Goal: Task Accomplishment & Management: Manage account settings

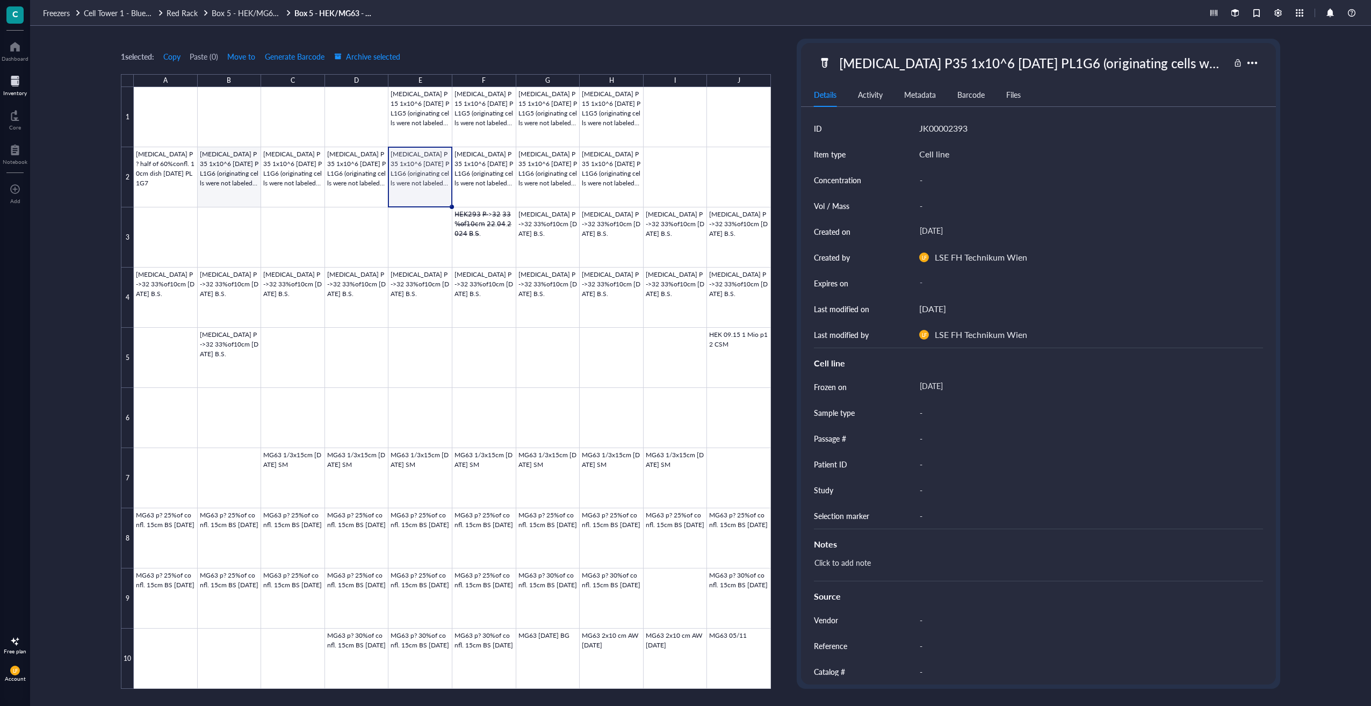
click at [252, 188] on div at bounding box center [452, 388] width 637 height 602
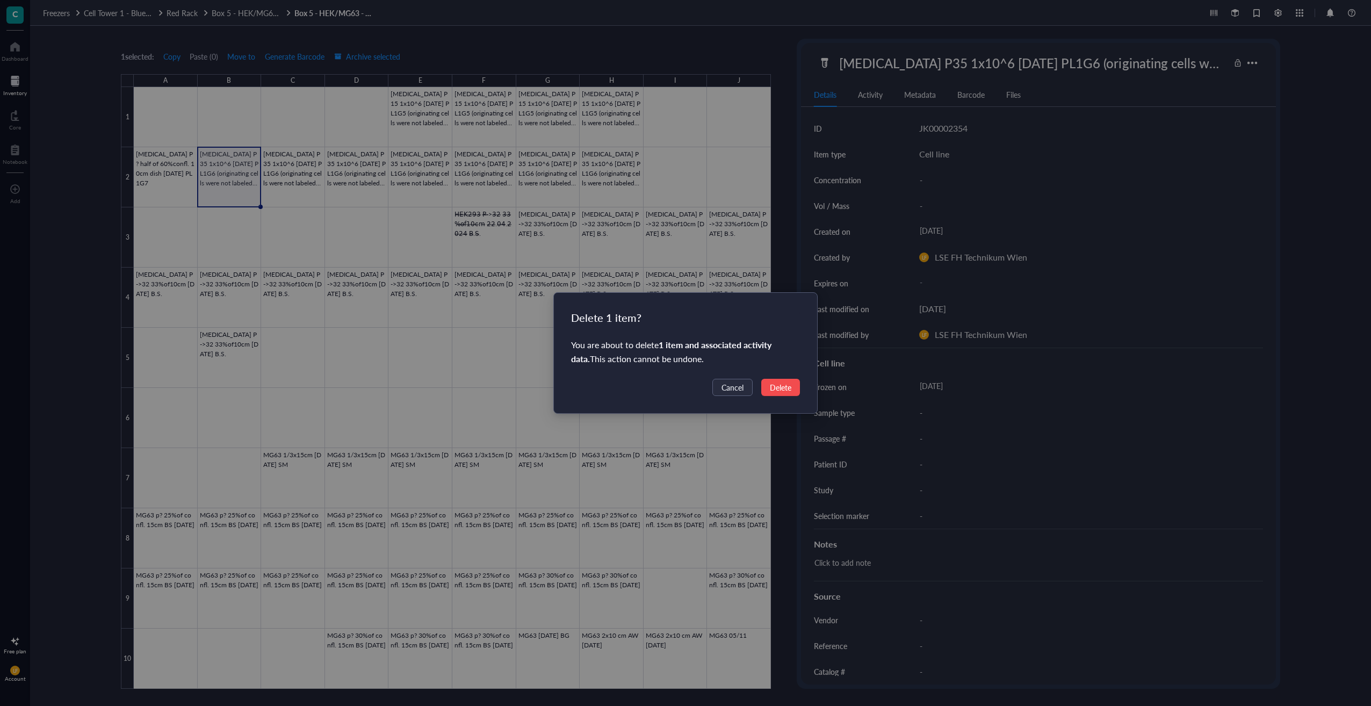
click at [786, 393] on span "Delete" at bounding box center [780, 388] width 21 height 12
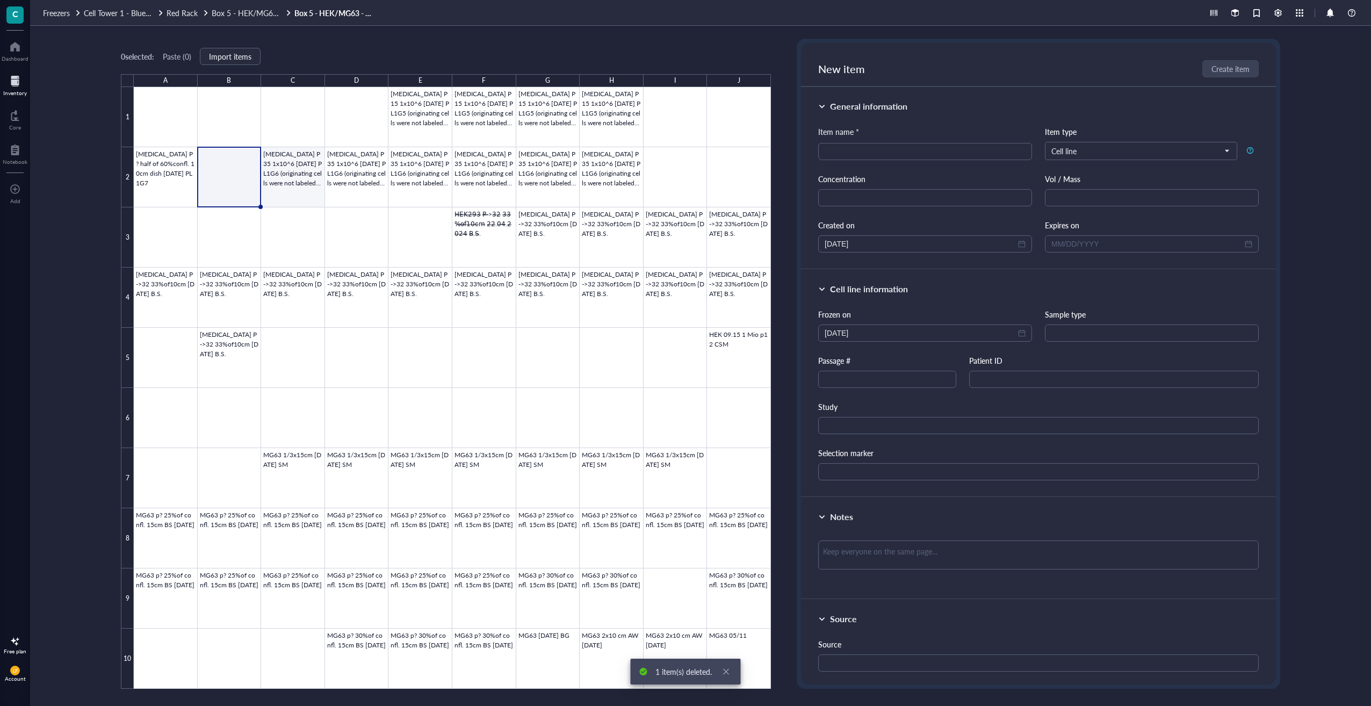
click at [290, 179] on div at bounding box center [452, 388] width 637 height 602
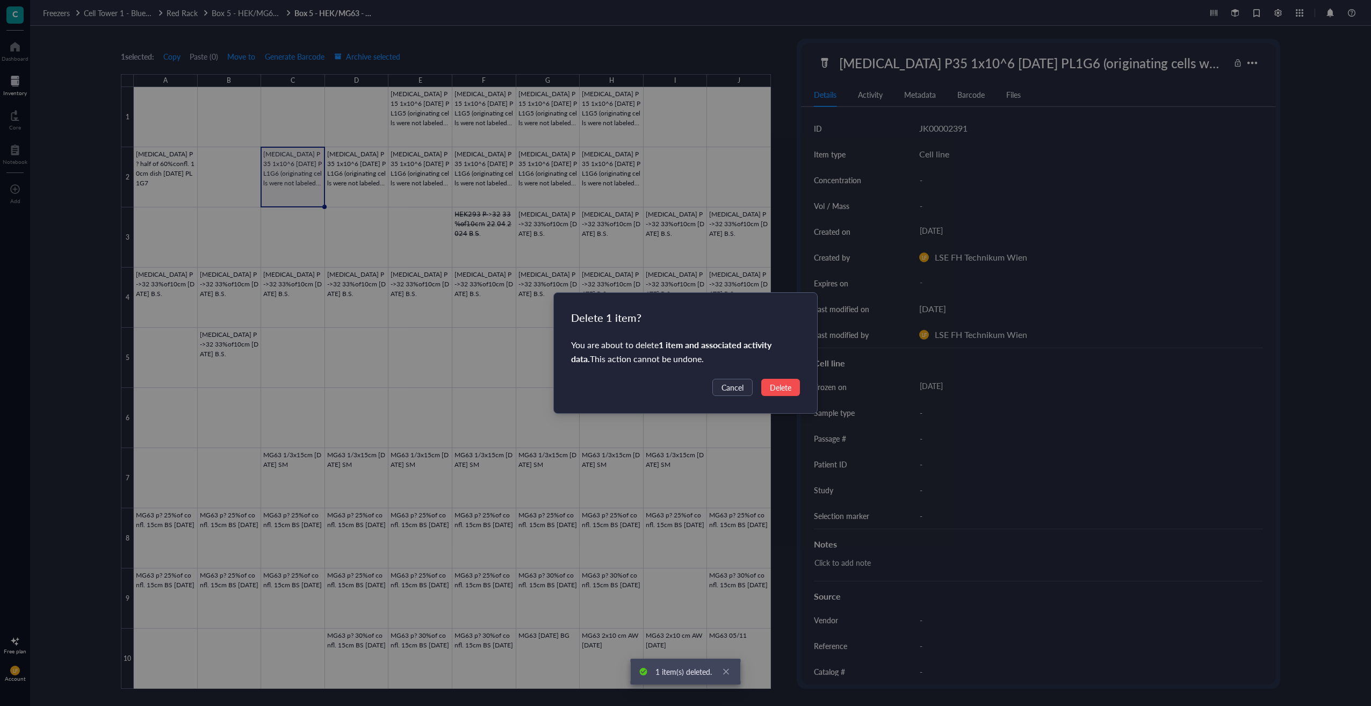
click at [770, 385] on span "Delete" at bounding box center [780, 388] width 21 height 12
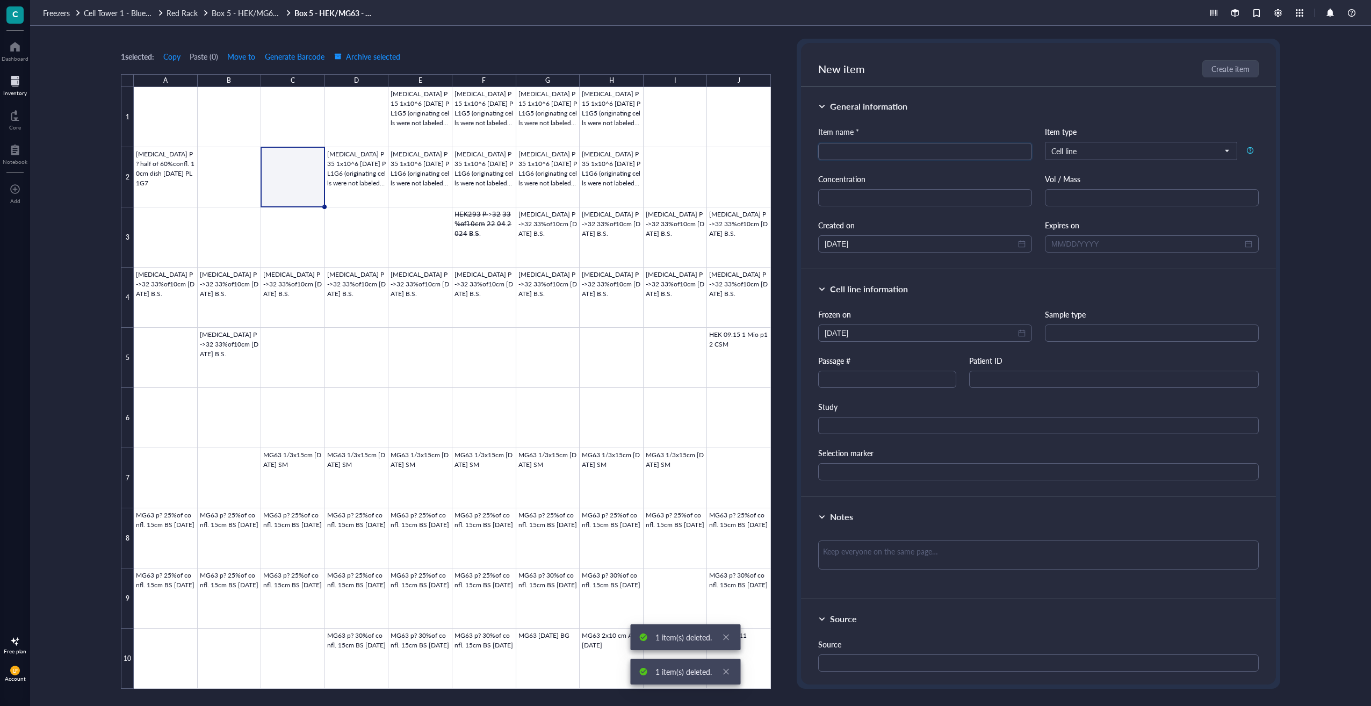
click at [362, 178] on div at bounding box center [452, 388] width 637 height 602
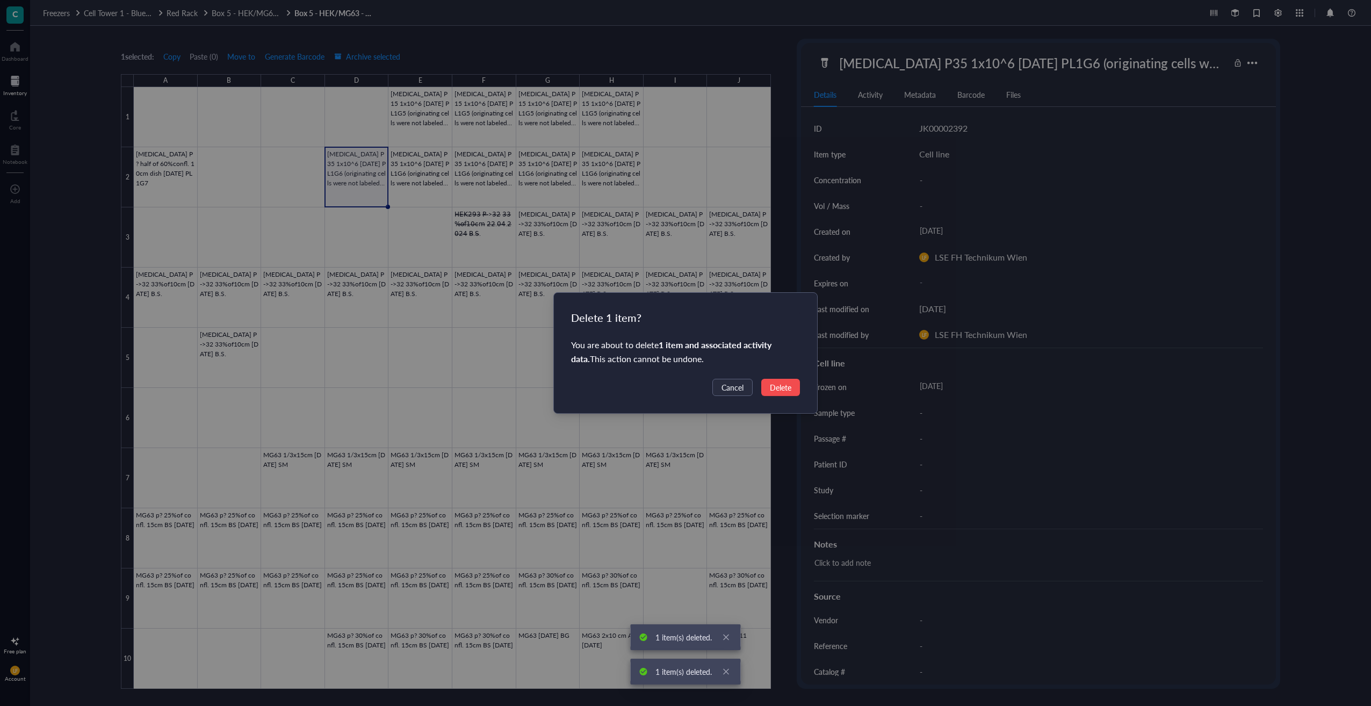
click at [776, 382] on span "Delete" at bounding box center [780, 388] width 21 height 12
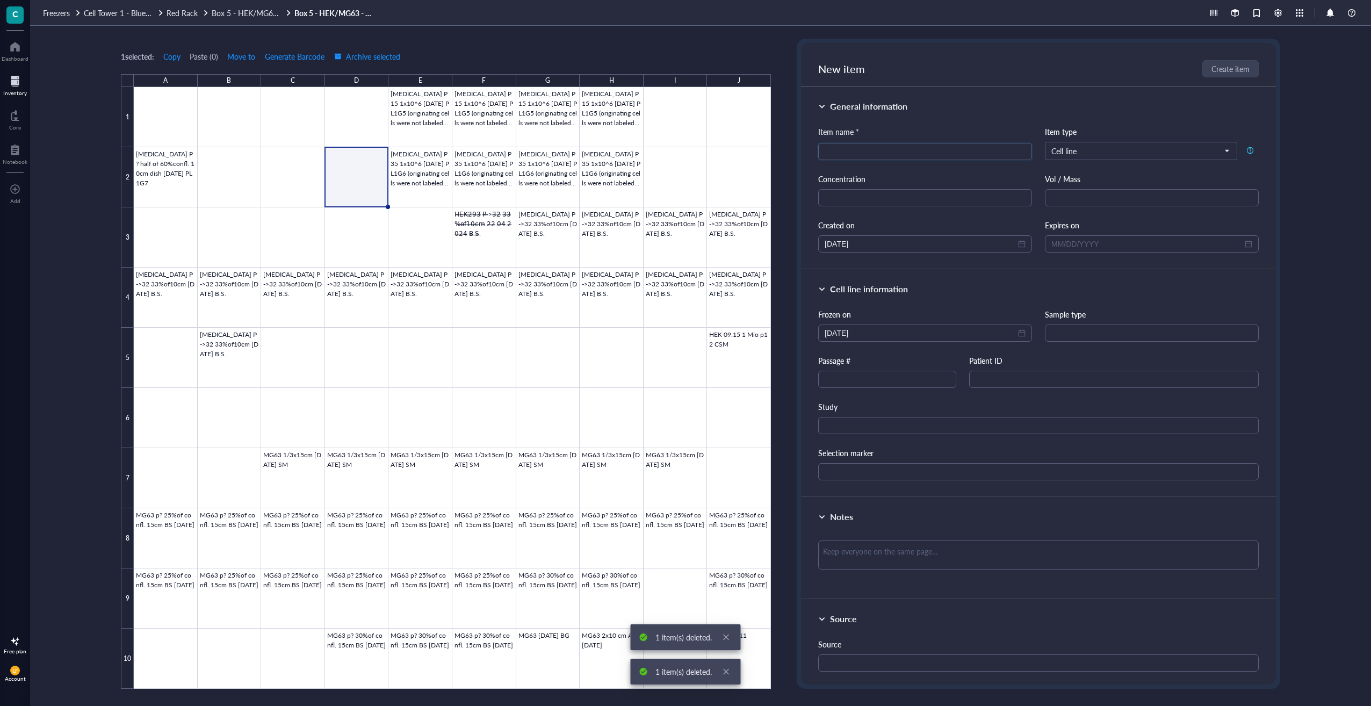
click at [428, 165] on div at bounding box center [452, 388] width 637 height 602
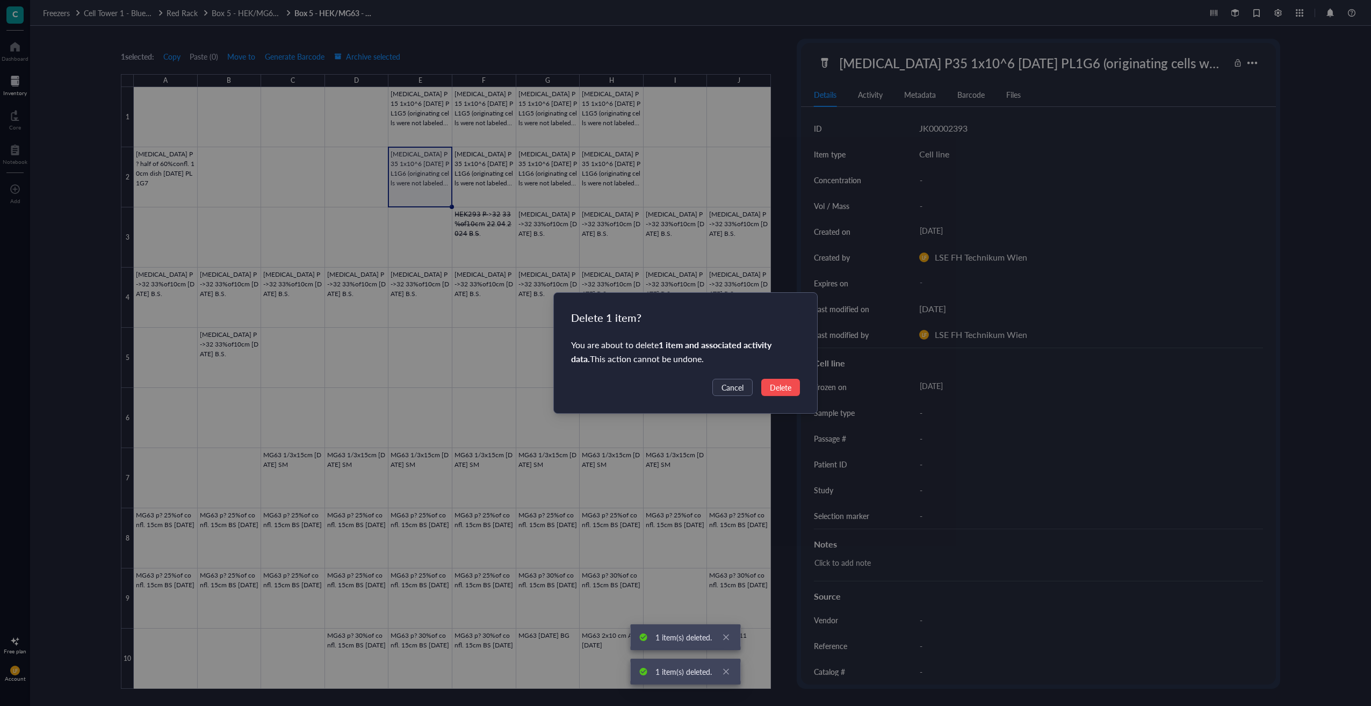
click at [789, 382] on span "Delete" at bounding box center [780, 388] width 21 height 12
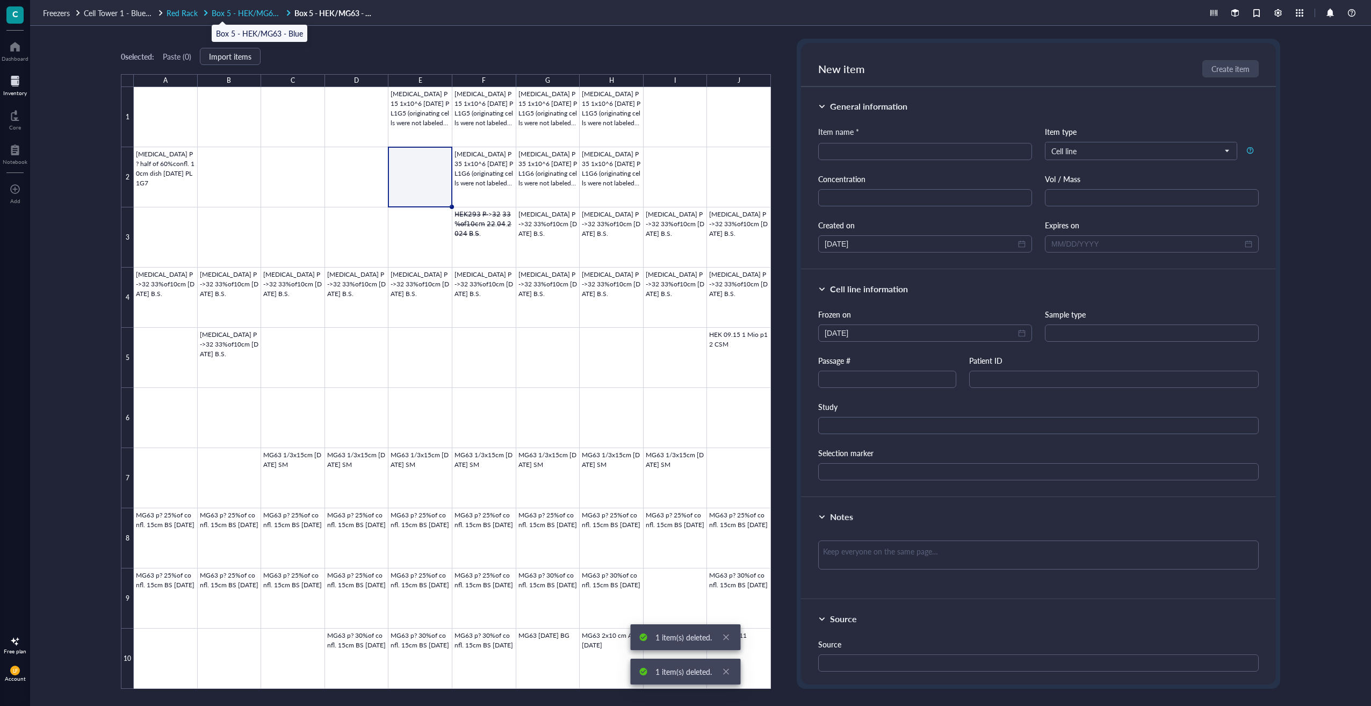
click at [262, 17] on span "Box 5 - HEK/MG63 - Blue" at bounding box center [255, 13] width 87 height 11
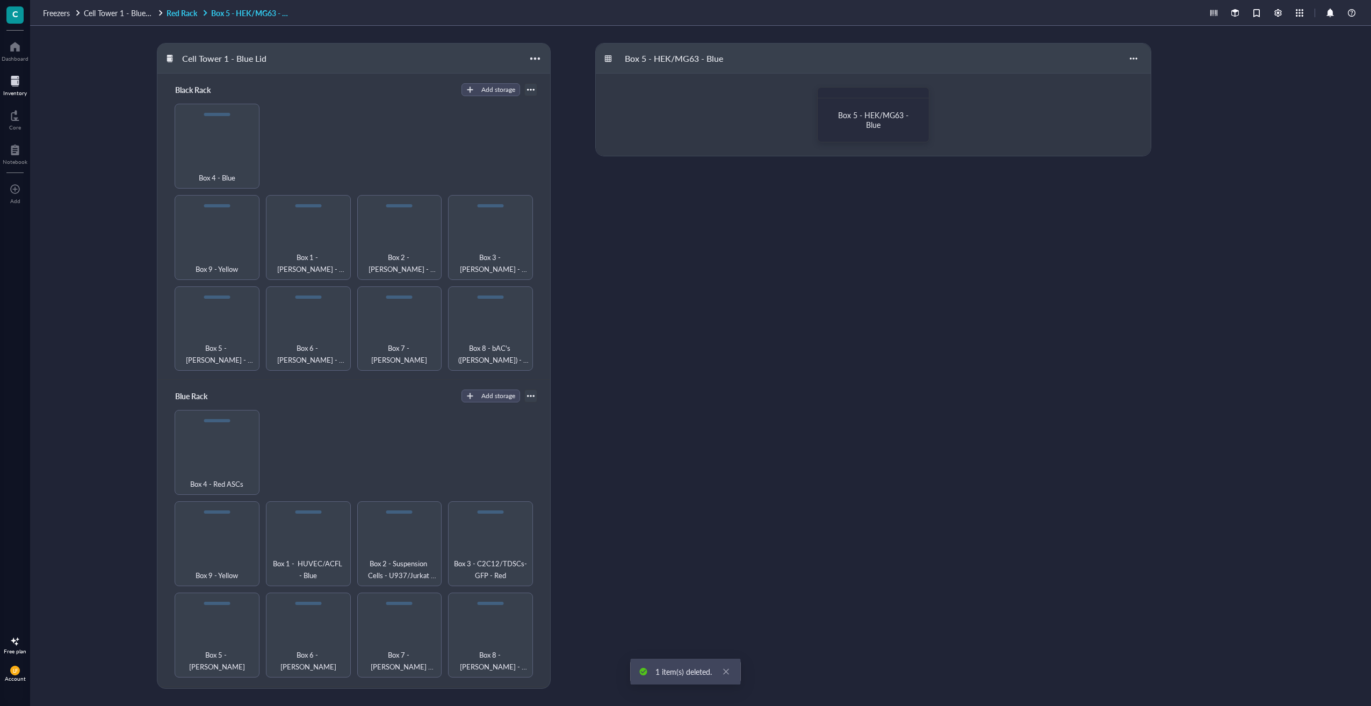
click at [183, 12] on link "Red Rack Box 5 - HEK/MG63 - Blue" at bounding box center [229, 13] width 125 height 10
click at [120, 9] on span "Cell Tower 1 - Blue Lid" at bounding box center [121, 13] width 74 height 11
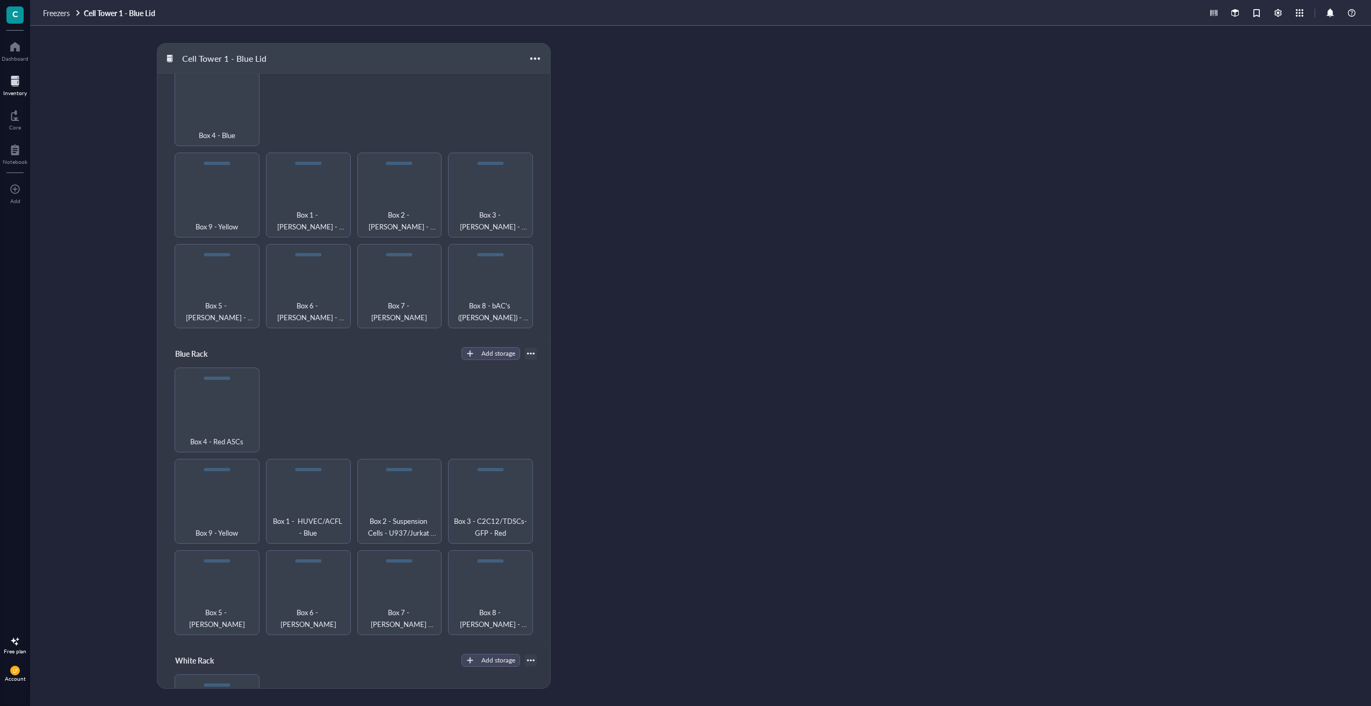
scroll to position [215, 0]
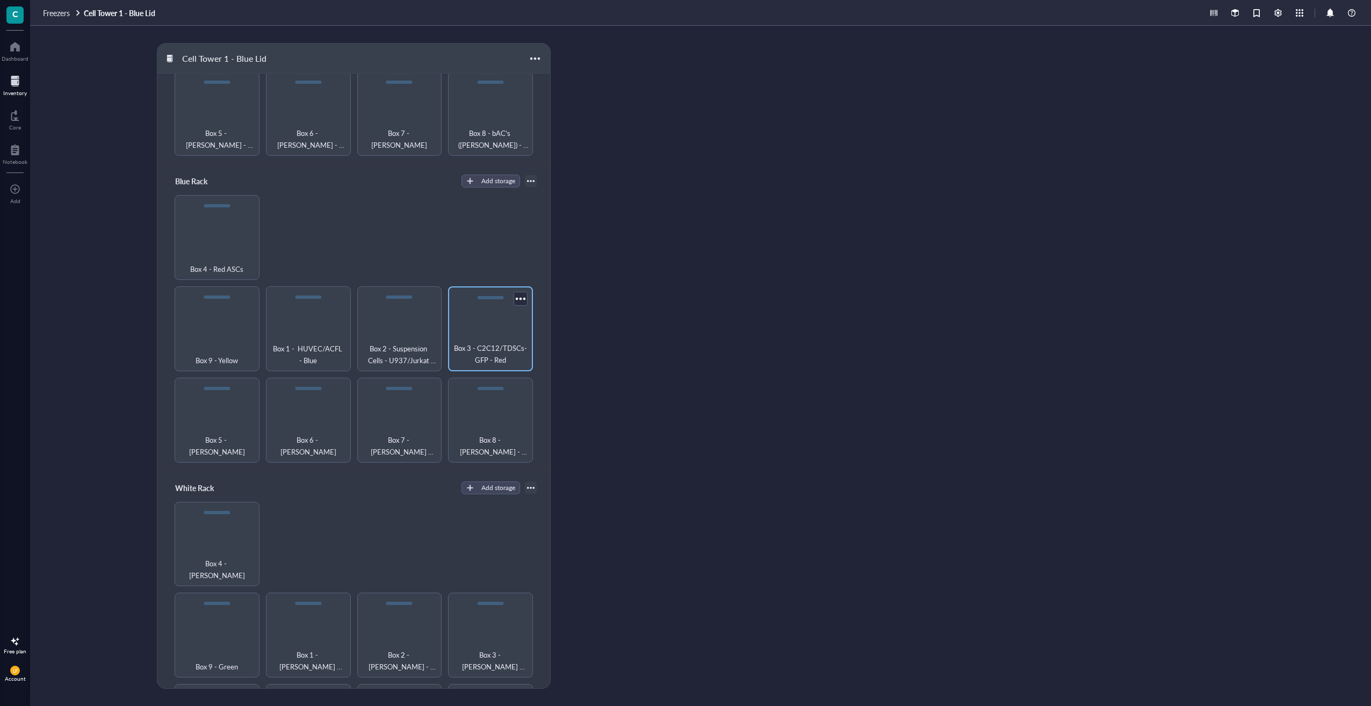
click at [504, 326] on div "Box 3 - C2C12/TDSCs-GFP - Red" at bounding box center [490, 328] width 85 height 85
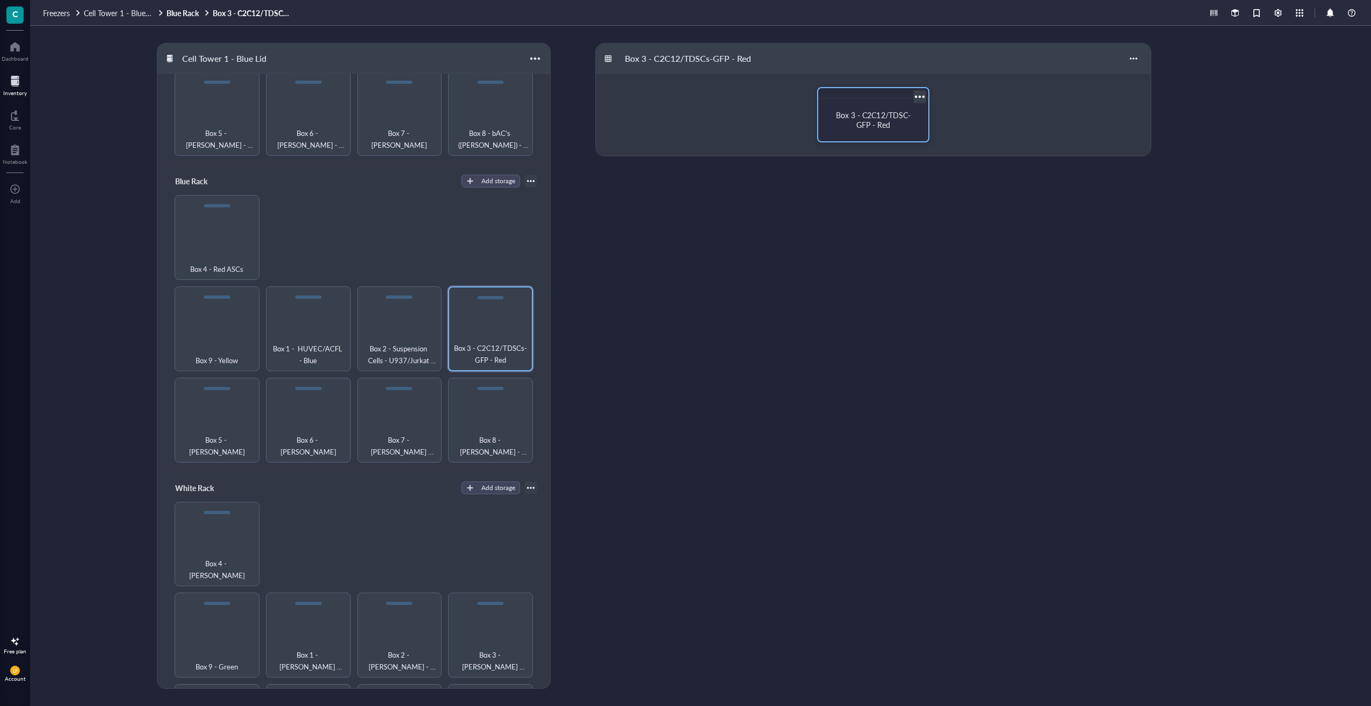
click at [832, 114] on div "Box 3 - C2C12/TDSC-GFP - Red" at bounding box center [873, 119] width 85 height 19
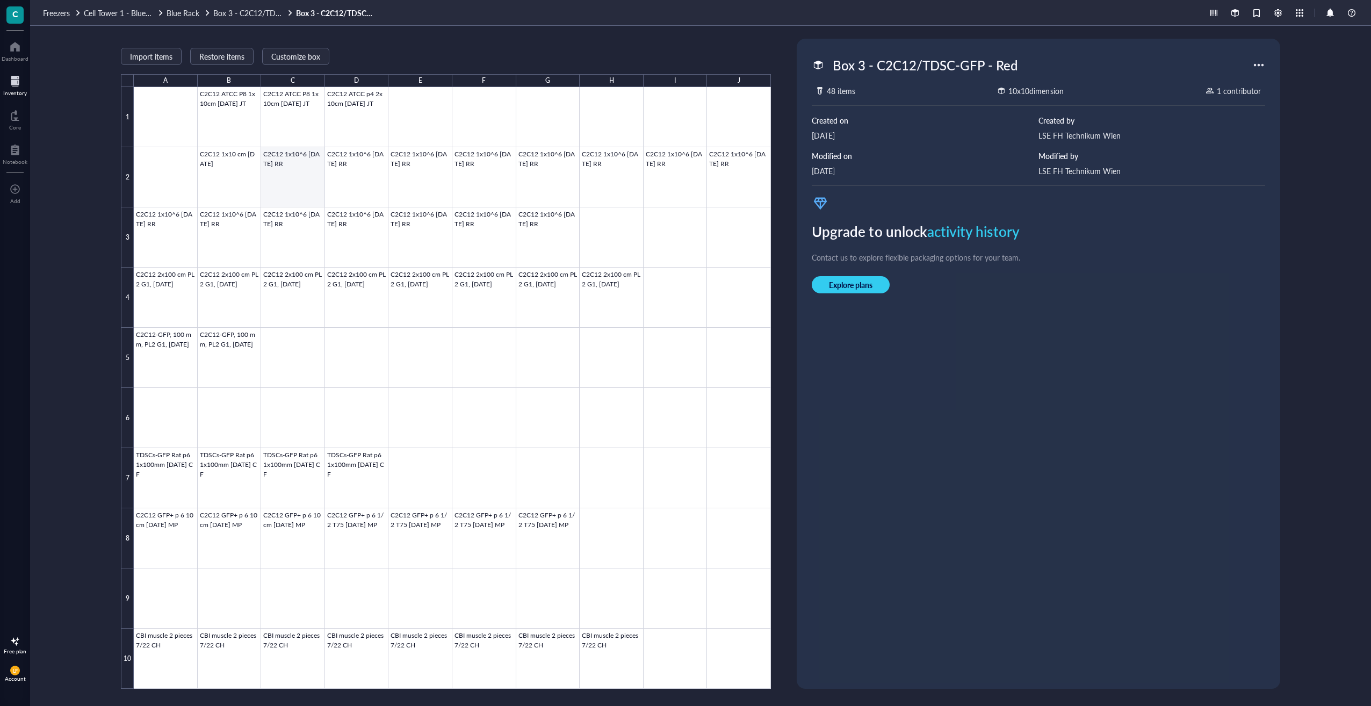
click at [293, 184] on div at bounding box center [452, 388] width 637 height 602
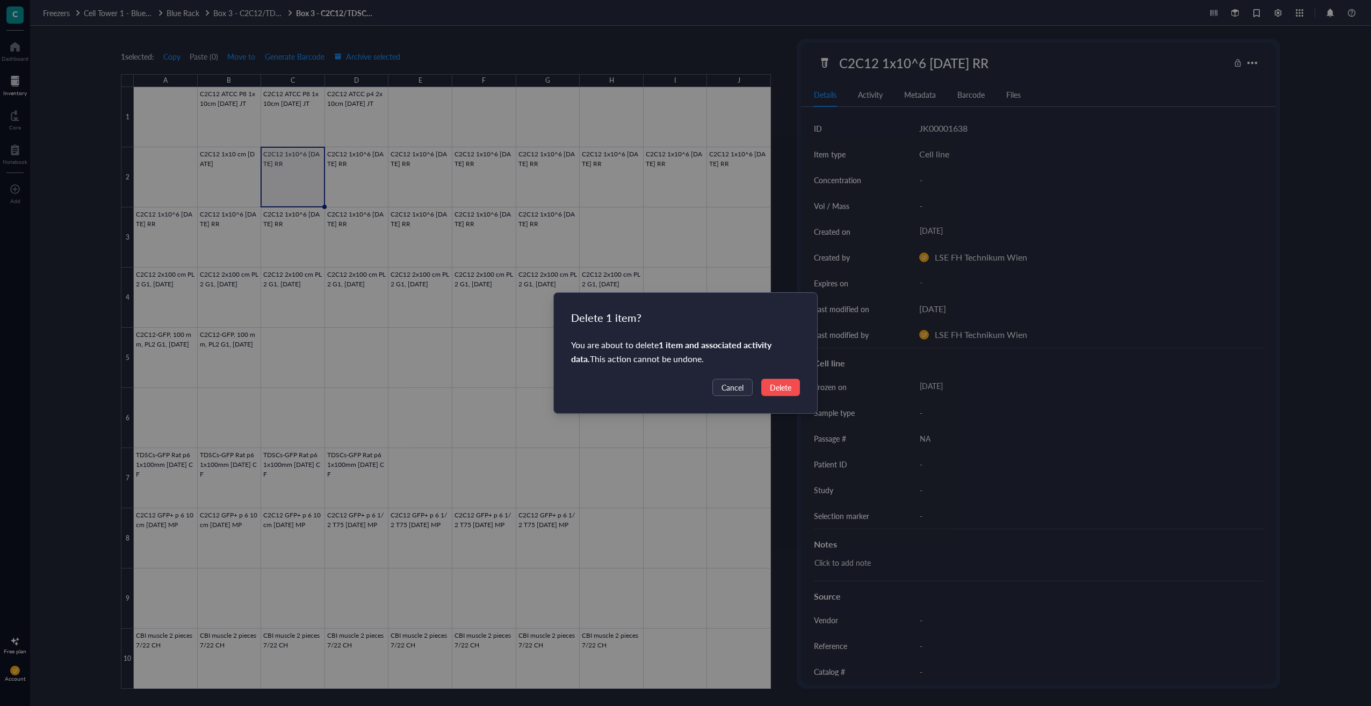
click at [772, 391] on span "Delete" at bounding box center [780, 388] width 21 height 12
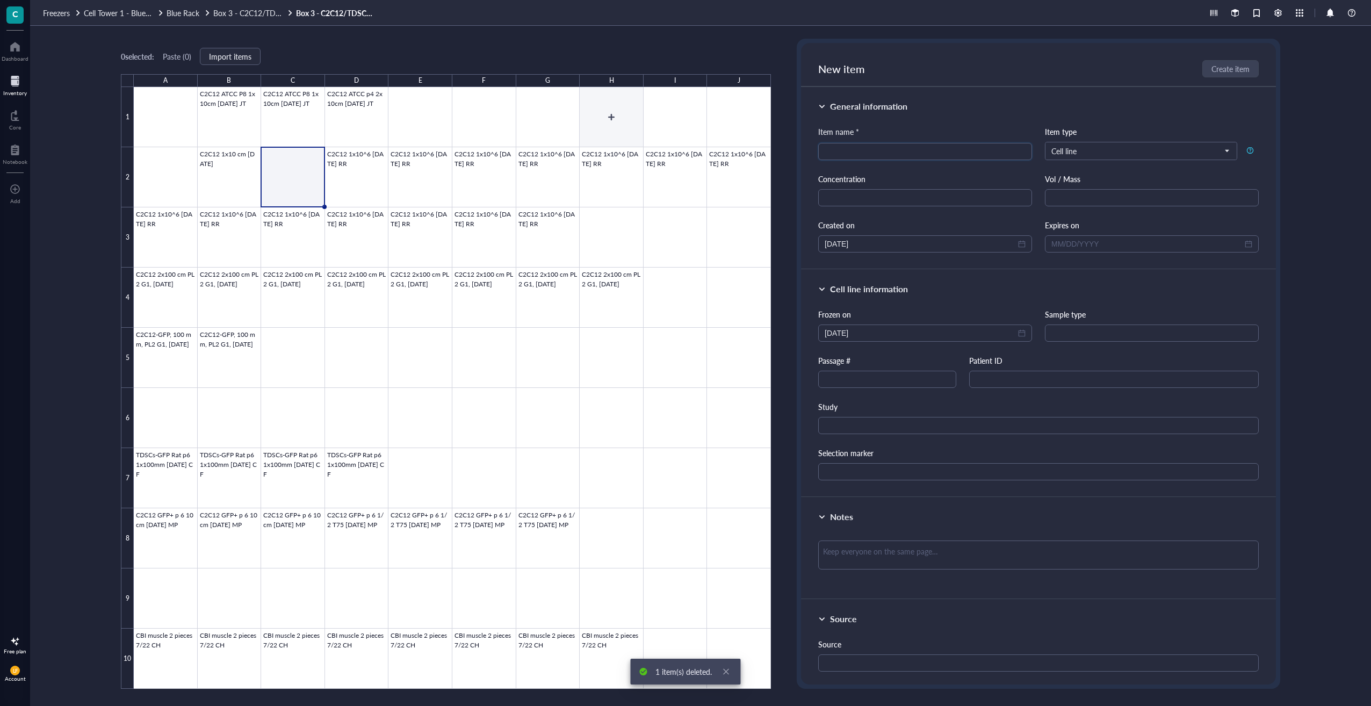
click at [572, 108] on div at bounding box center [452, 388] width 637 height 602
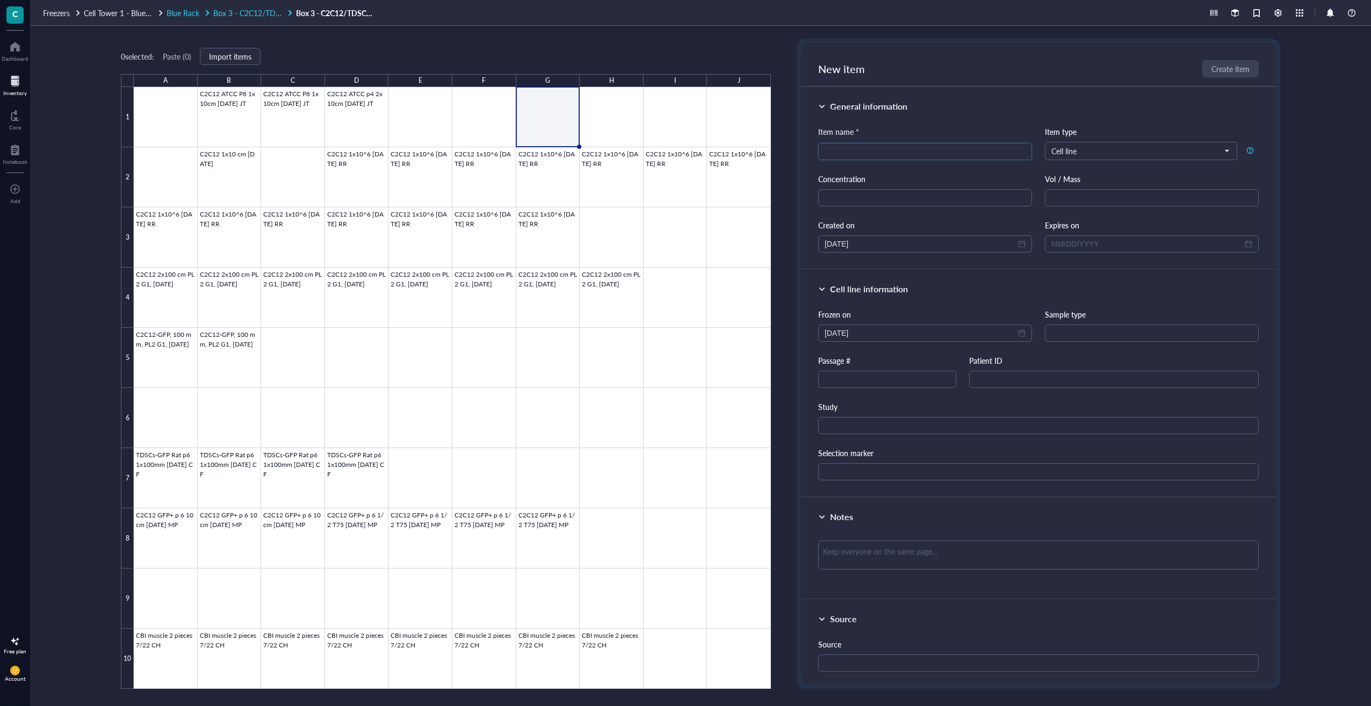
click at [248, 16] on span "Box 3 - C2C12/TDSCs-GFP - Red" at bounding box center [268, 13] width 111 height 11
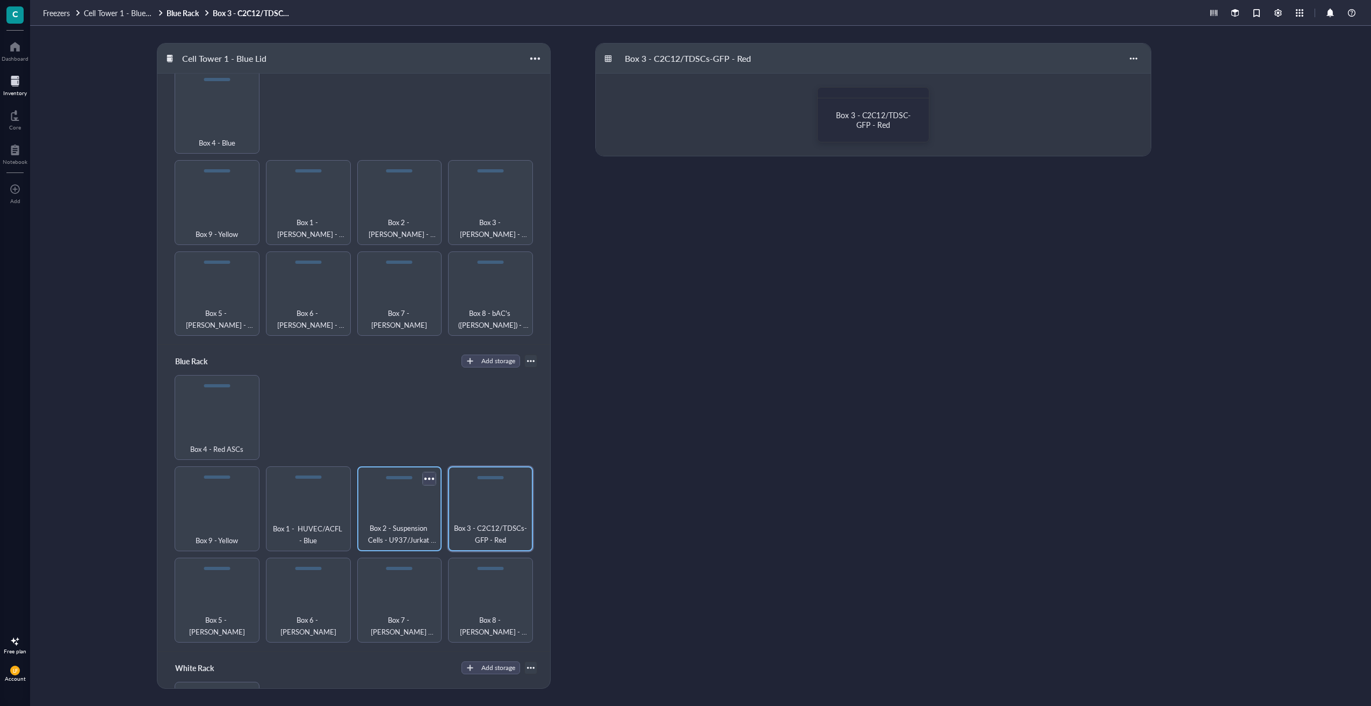
scroll to position [107, 0]
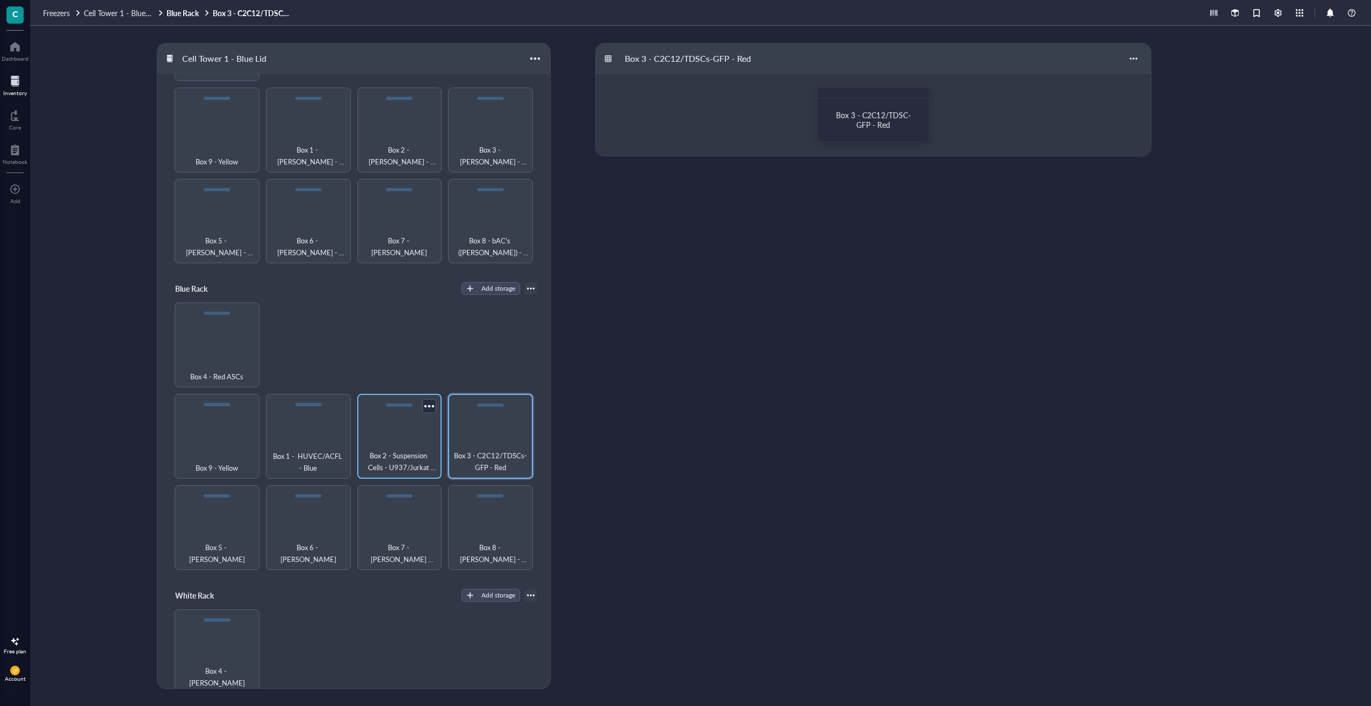
click at [407, 434] on div "Box 2 - Suspension Cells - U937/Jurkat T/NTERA-2/MM6 Yellow" at bounding box center [399, 436] width 85 height 85
click at [917, 99] on div at bounding box center [921, 97] width 16 height 16
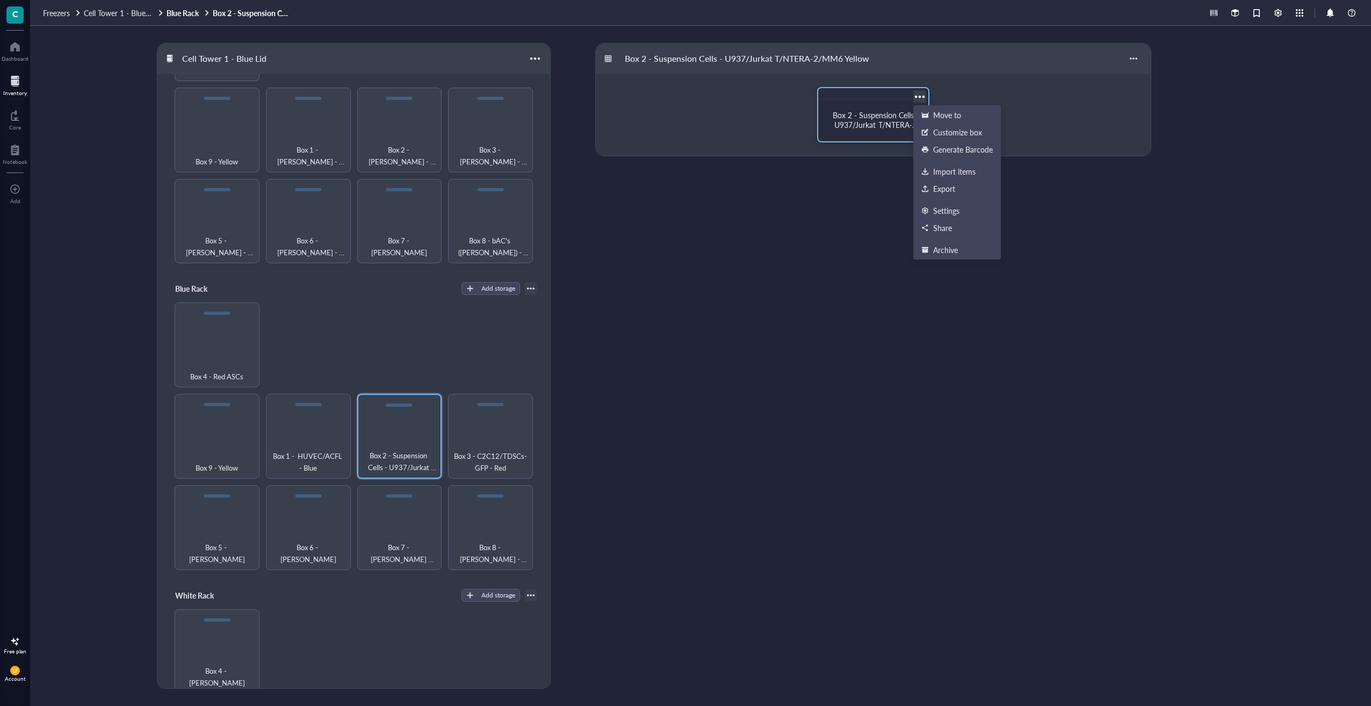
click at [861, 124] on span "Box 2 - Suspension Cells U937/Jurkat T/NTERA-2/MM6- Yellow" at bounding box center [875, 125] width 85 height 30
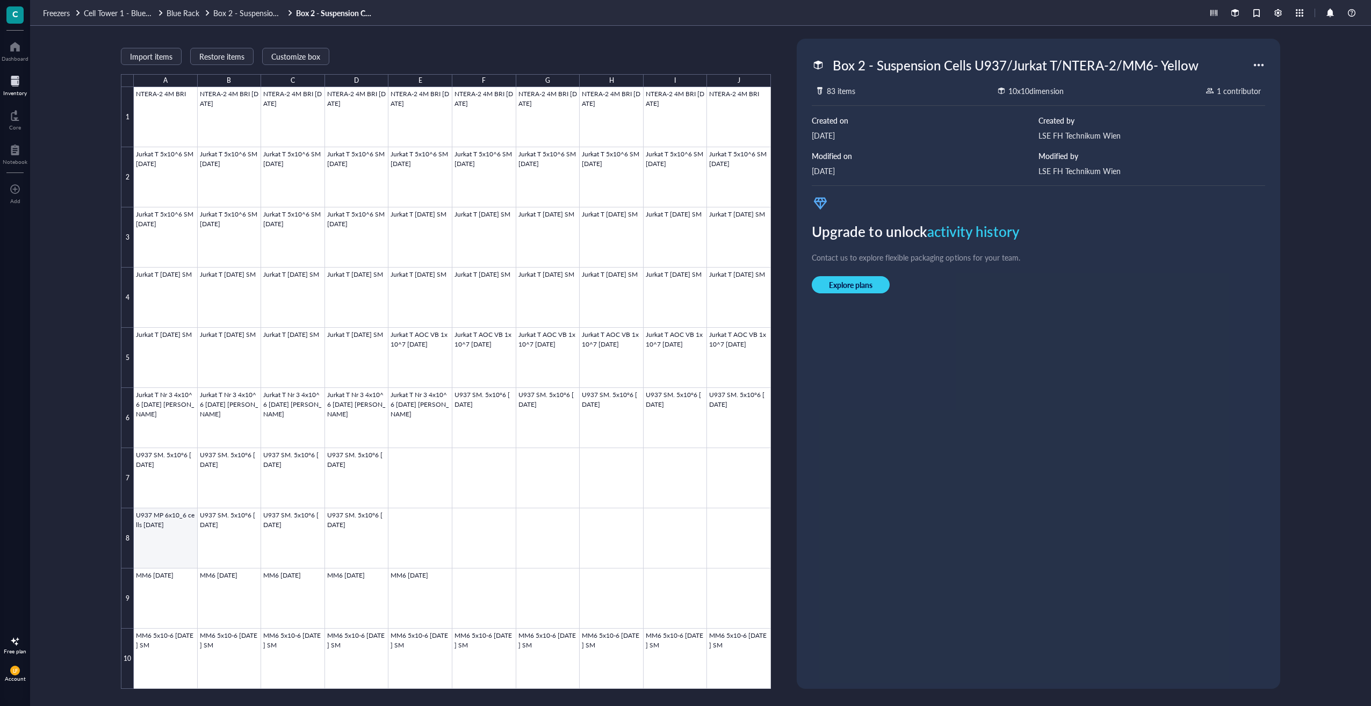
click at [184, 546] on div at bounding box center [452, 388] width 637 height 602
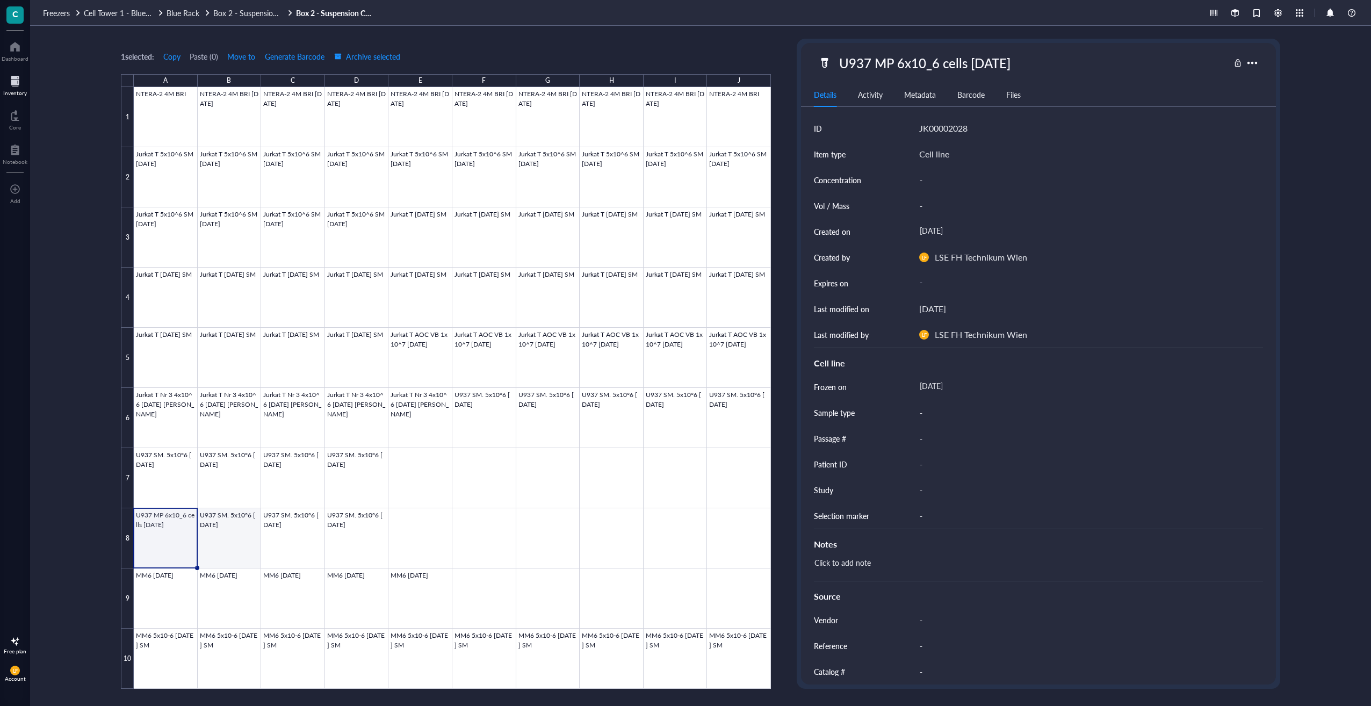
click at [228, 532] on div at bounding box center [452, 388] width 637 height 602
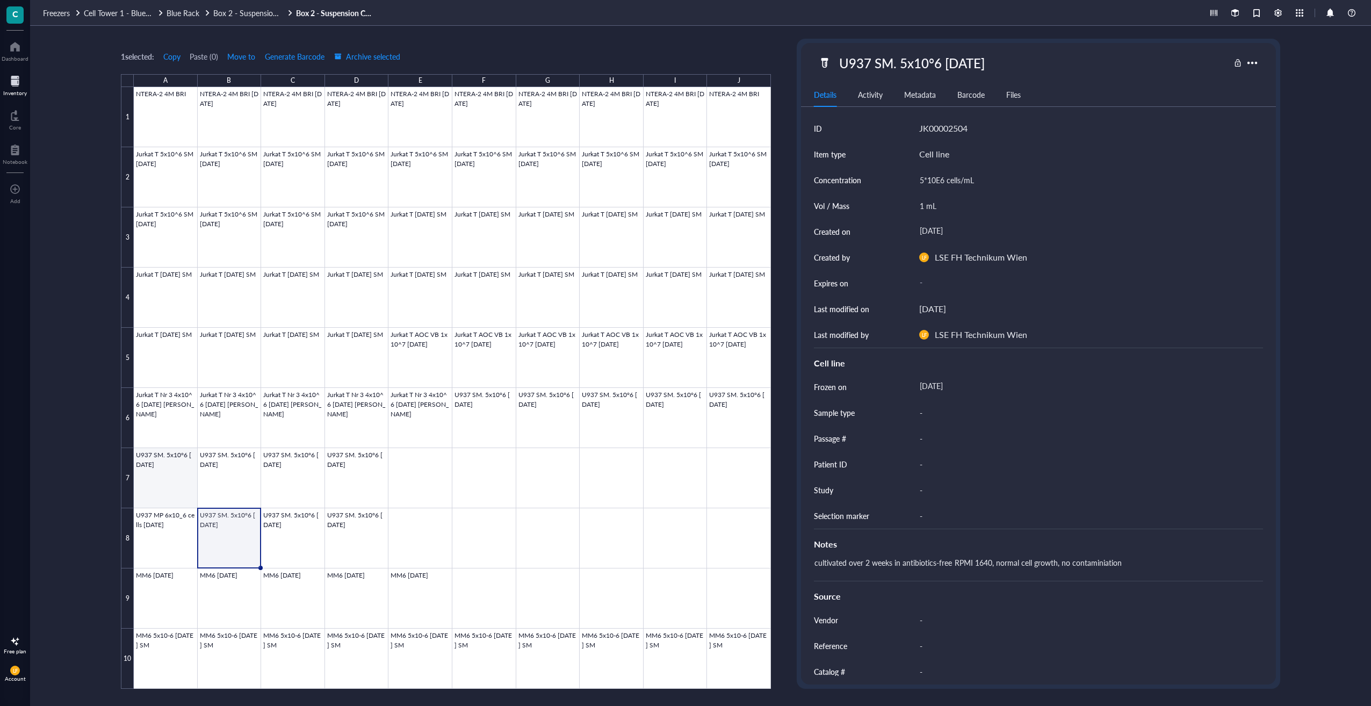
click at [156, 464] on div at bounding box center [452, 388] width 637 height 602
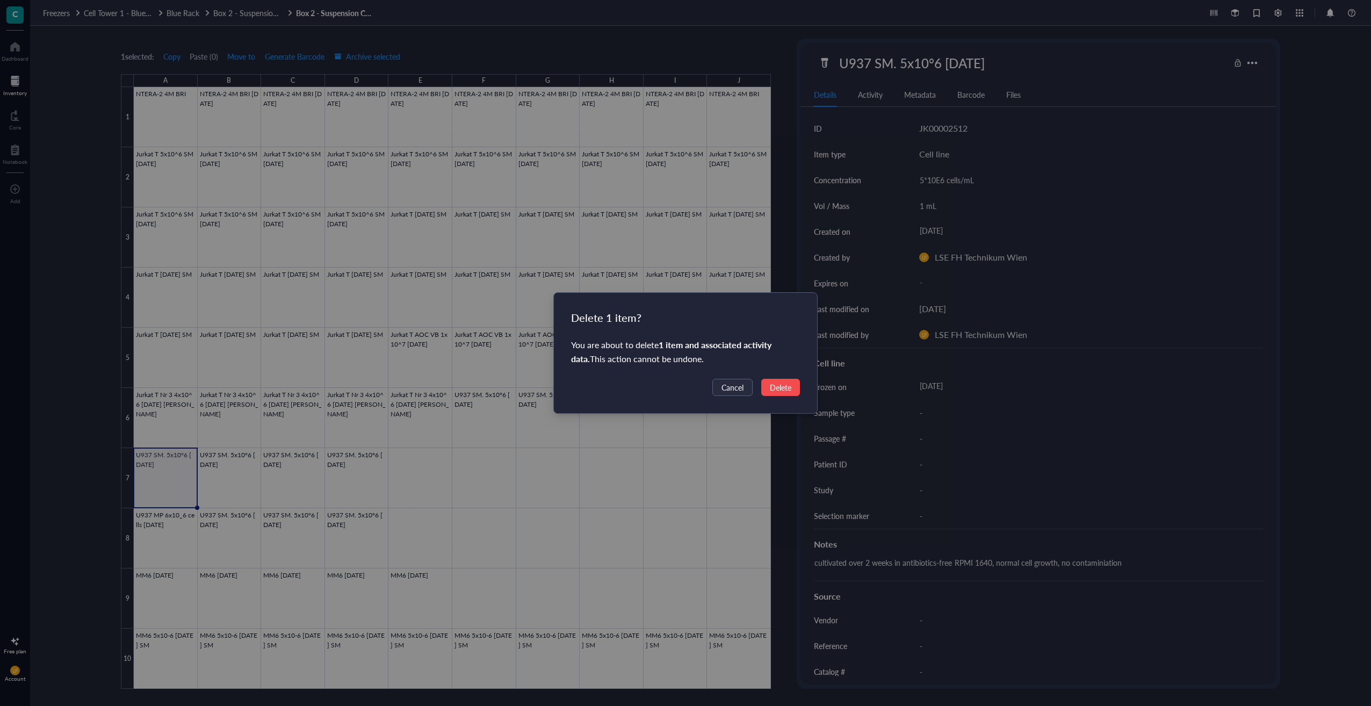
click at [776, 397] on div "Delete 1 item? You are about to delete 1 item and associated activity data . Th…" at bounding box center [686, 353] width 264 height 120
click at [777, 389] on span "Delete" at bounding box center [780, 388] width 21 height 12
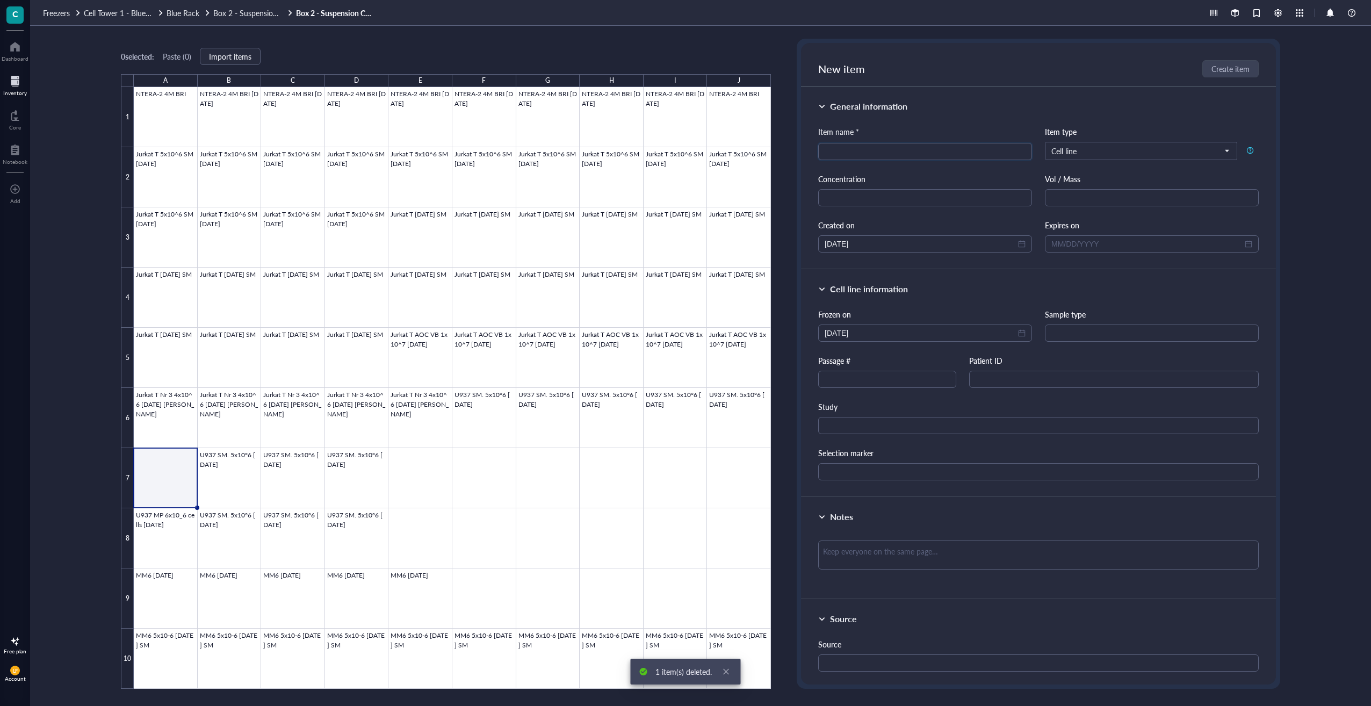
click at [769, 48] on div "0 selected: Paste ( 0 ) Import items A B C D E F G H I J 1 2 3 4 5 6 7 8 9 10 N…" at bounding box center [446, 364] width 650 height 650
click at [767, 23] on div "Freezers Cell Tower 1 - Blue Lid Blue Rack Box 2 - Suspension Cells - U937/Jurk…" at bounding box center [700, 13] width 1341 height 26
